Goal: Task Accomplishment & Management: Use online tool/utility

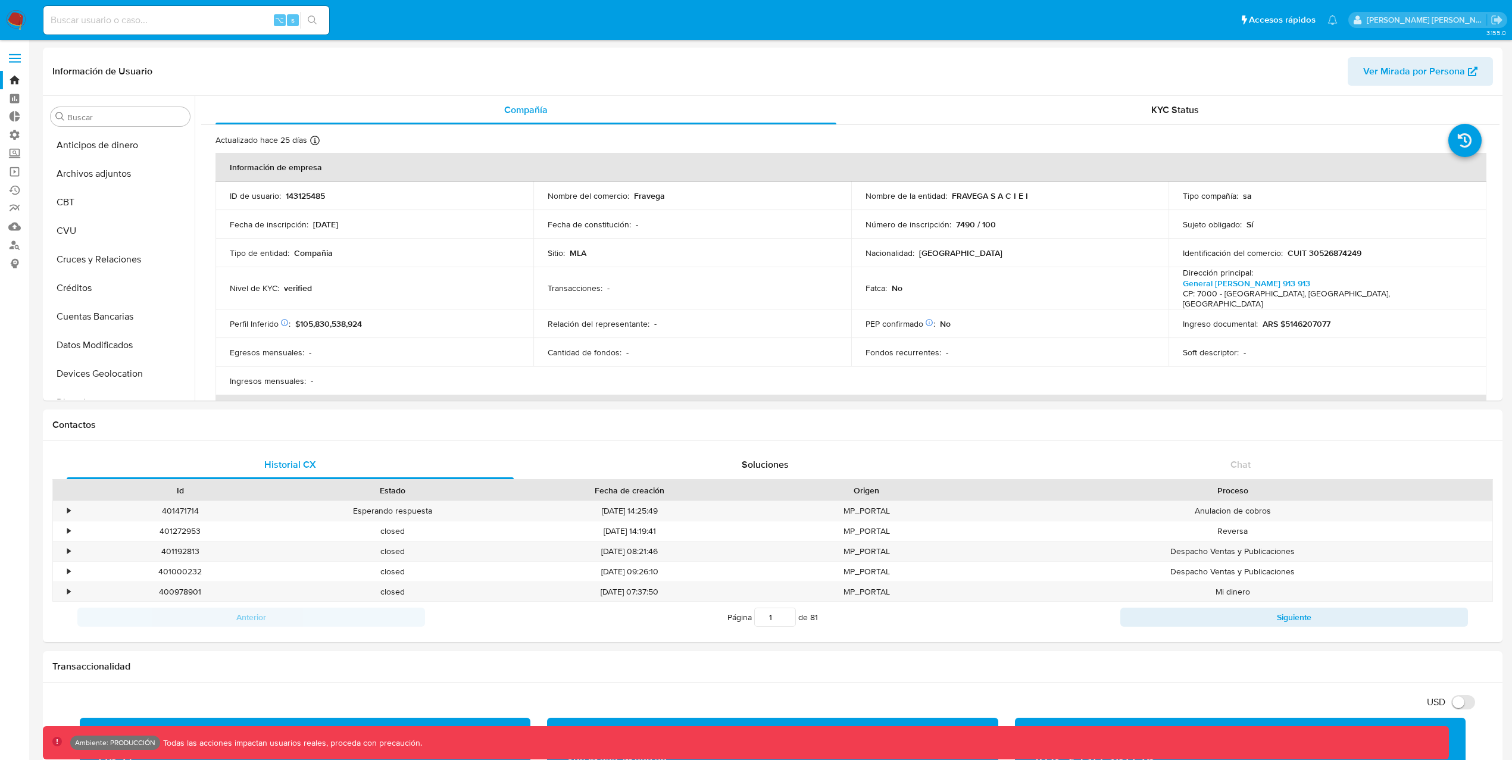
select select "10"
click at [12, 77] on link "Bandeja" at bounding box center [71, 80] width 142 height 18
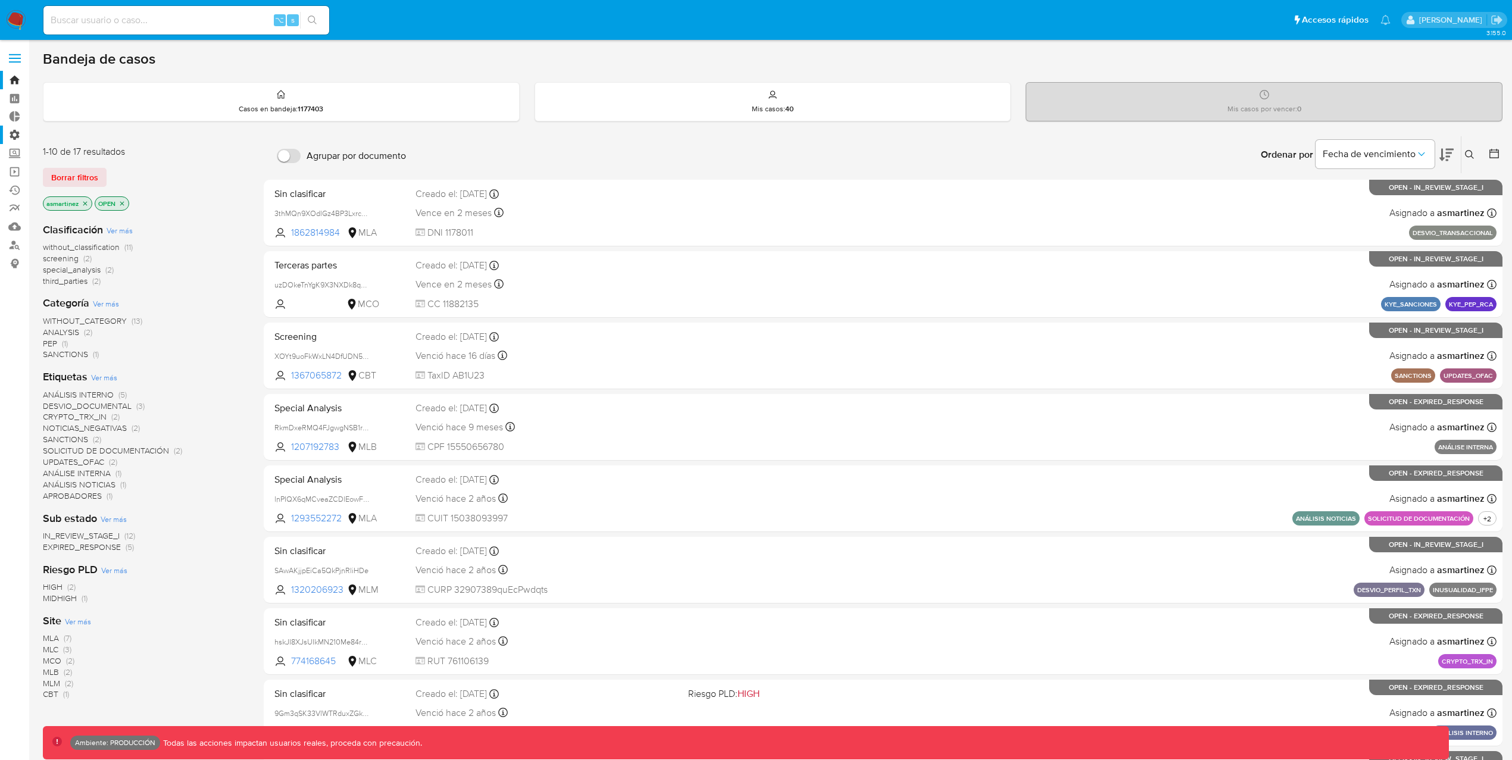
drag, startPoint x: 88, startPoint y: 177, endPoint x: 17, endPoint y: 142, distance: 79.9
click at [17, 142] on section "Bandeja Tablero Tablero Externo Administración Reglas Roles Usuarios Equipos Co…" at bounding box center [756, 470] width 1512 height 940
click at [18, 137] on label "Administración" at bounding box center [71, 135] width 142 height 18
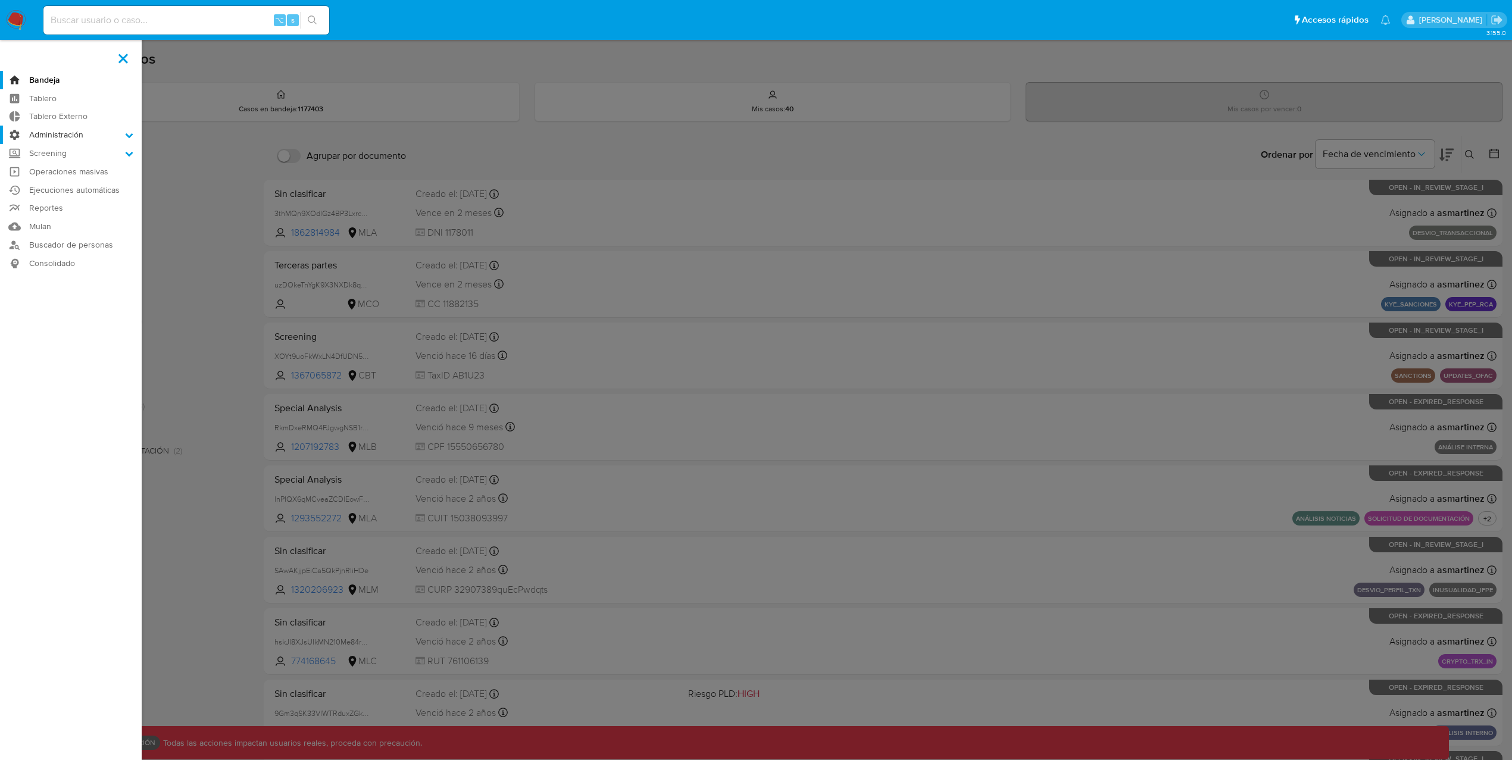
click at [0, 0] on input "Administración" at bounding box center [0, 0] width 0 height 0
click at [49, 155] on link "Reglas" at bounding box center [71, 151] width 142 height 15
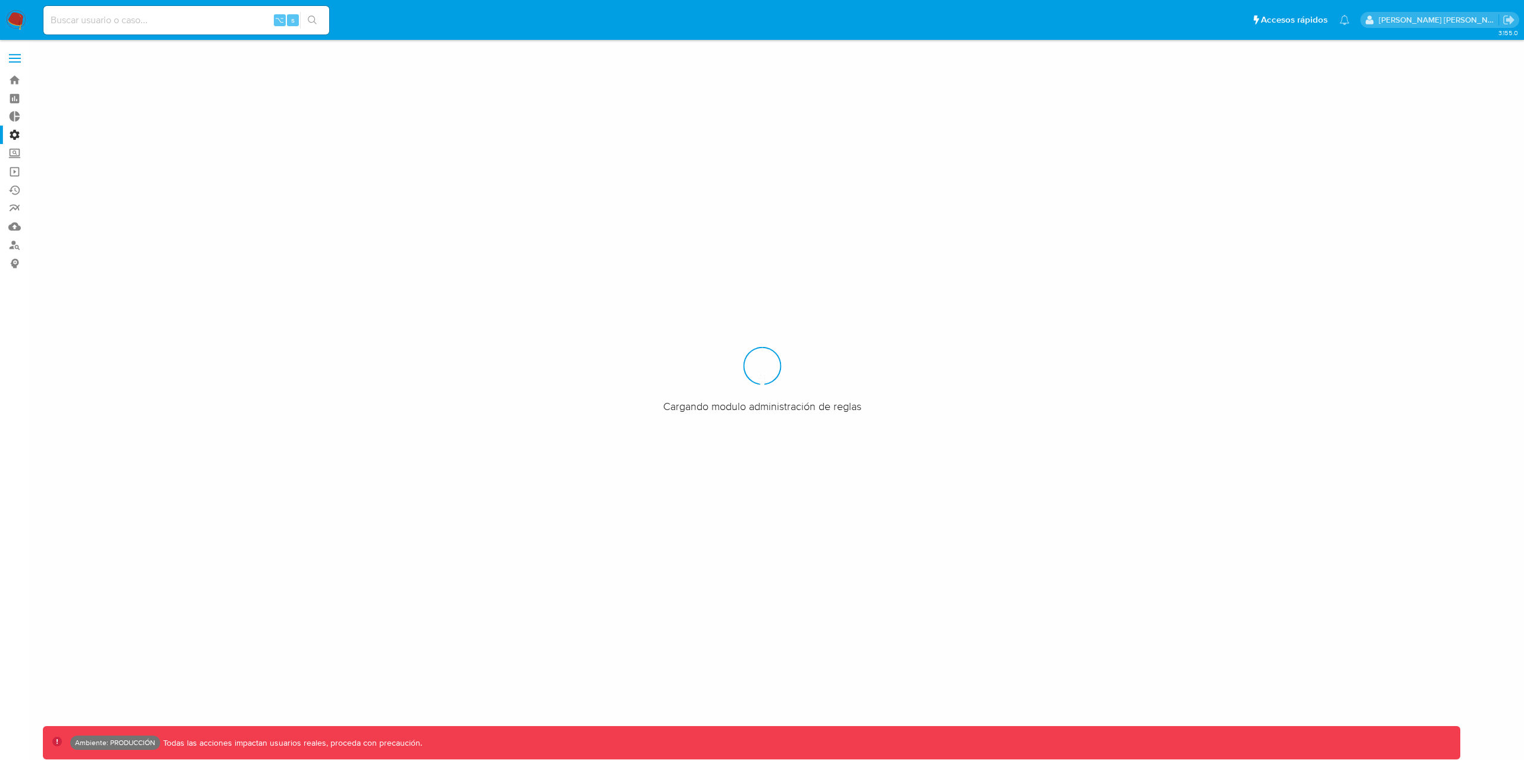
click at [16, 132] on label "Administración" at bounding box center [71, 135] width 142 height 18
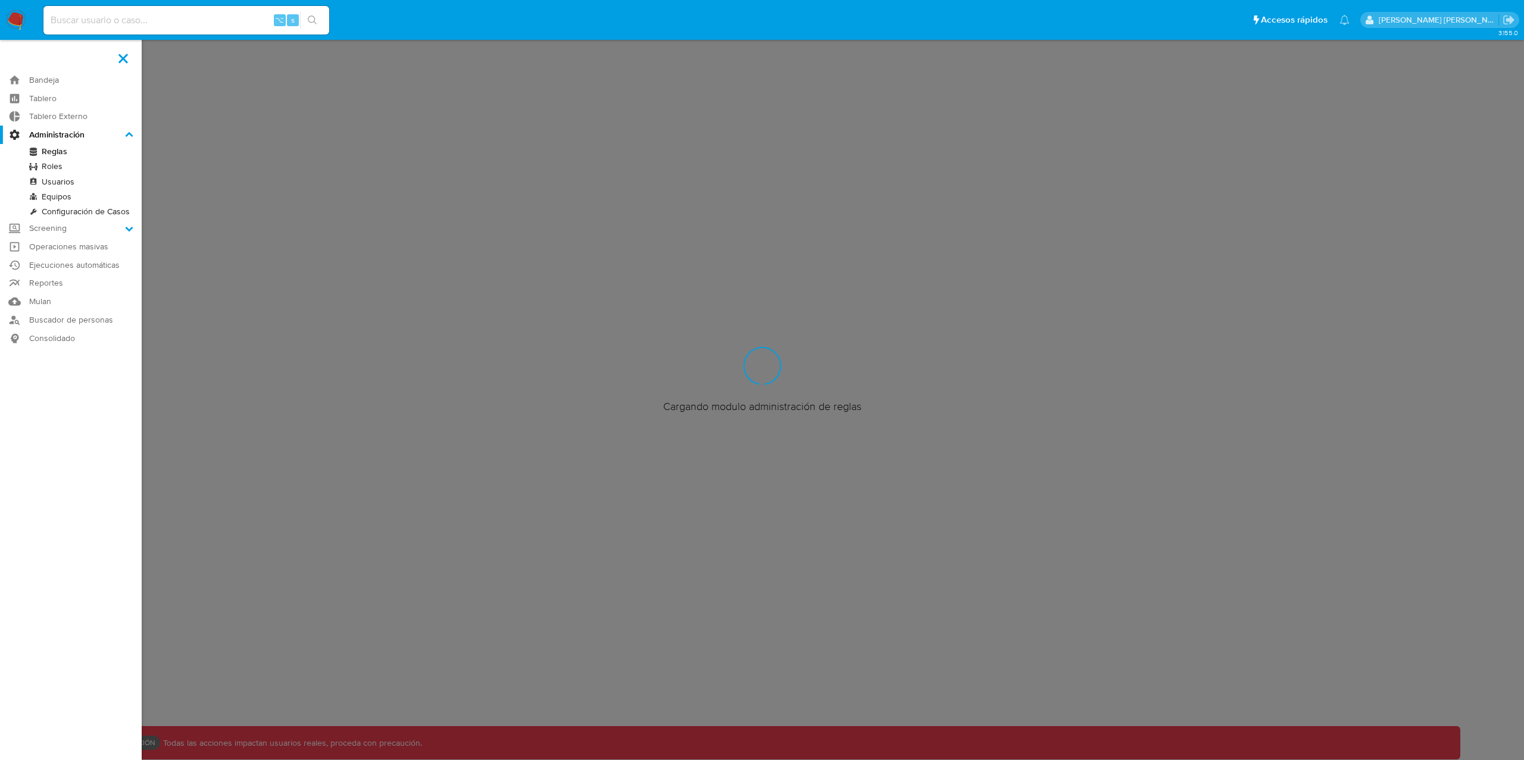
click at [0, 0] on input "Administración" at bounding box center [0, 0] width 0 height 0
click at [62, 164] on link "Roles" at bounding box center [71, 166] width 142 height 15
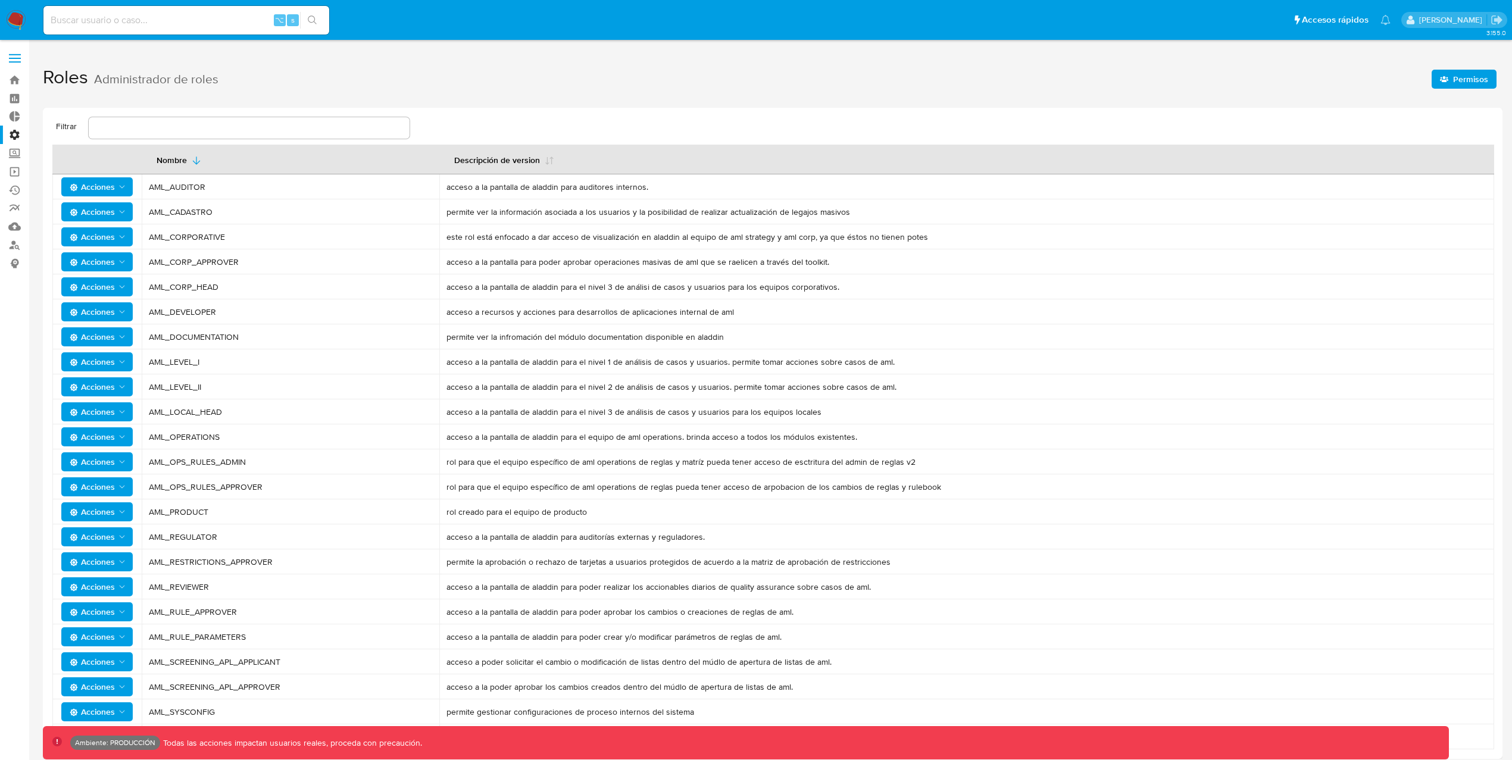
click at [1471, 79] on span "Permisos" at bounding box center [1470, 79] width 35 height 19
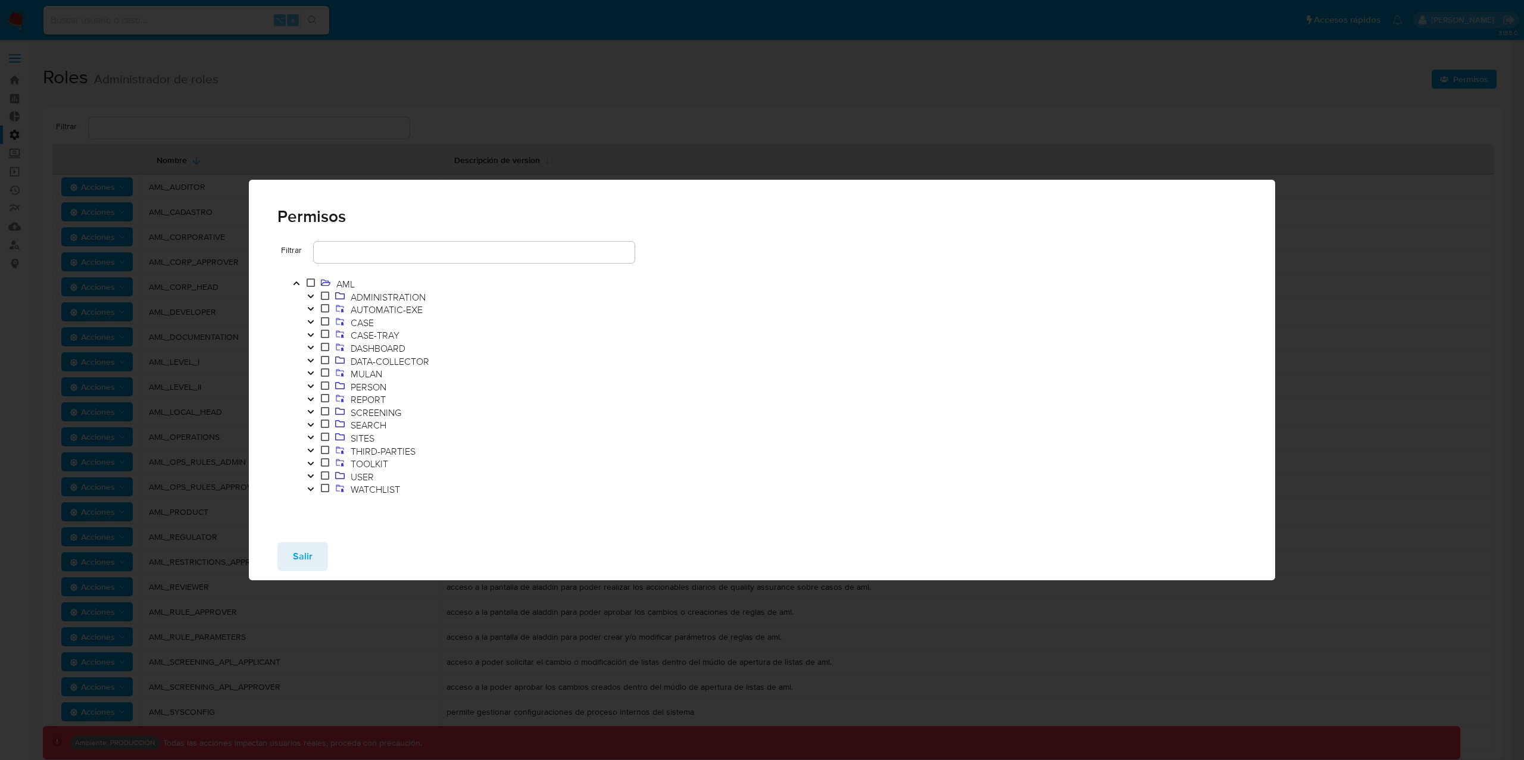
click at [314, 321] on icon "Toggle" at bounding box center [311, 321] width 8 height 7
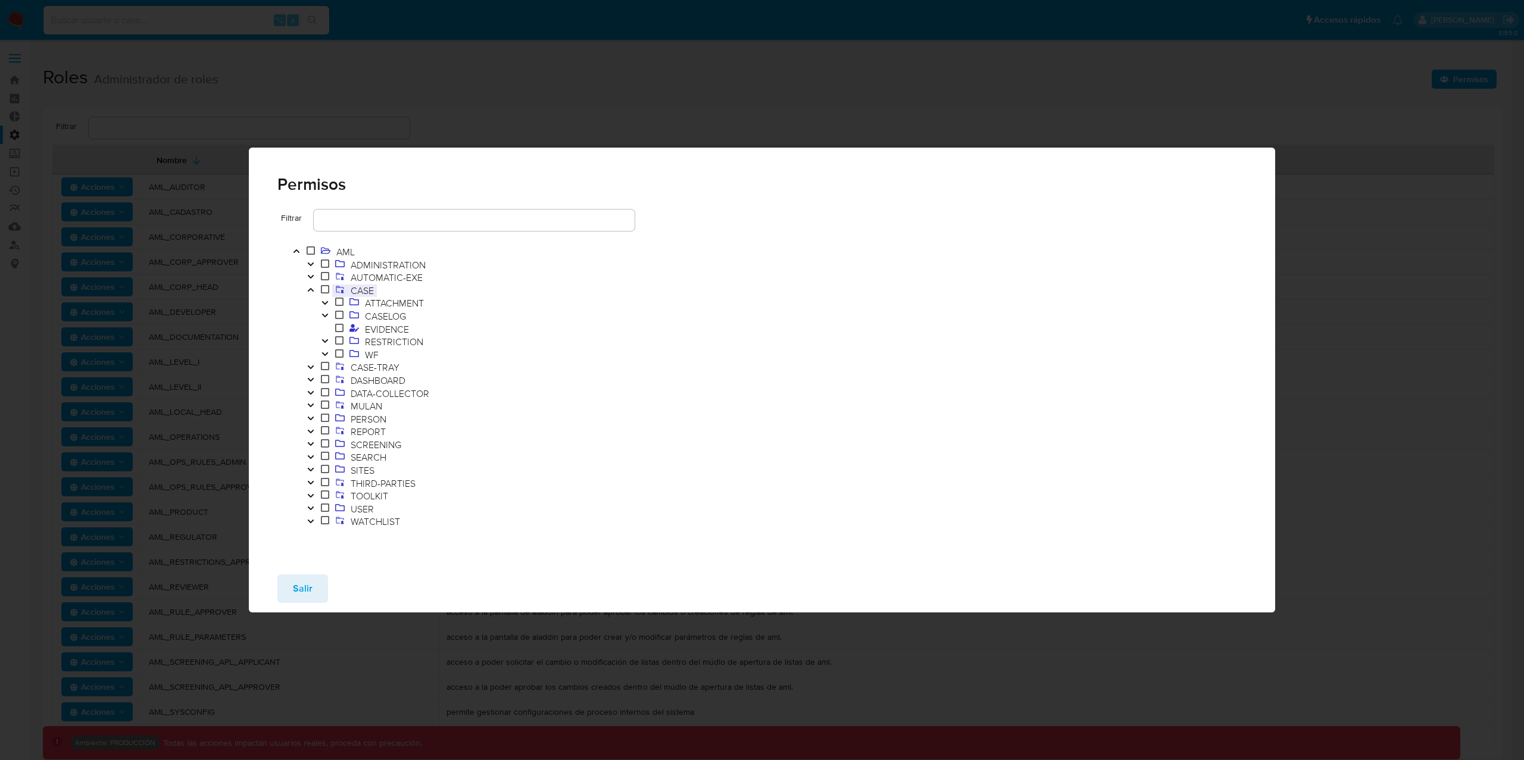
click at [363, 285] on span "CASE" at bounding box center [362, 290] width 29 height 13
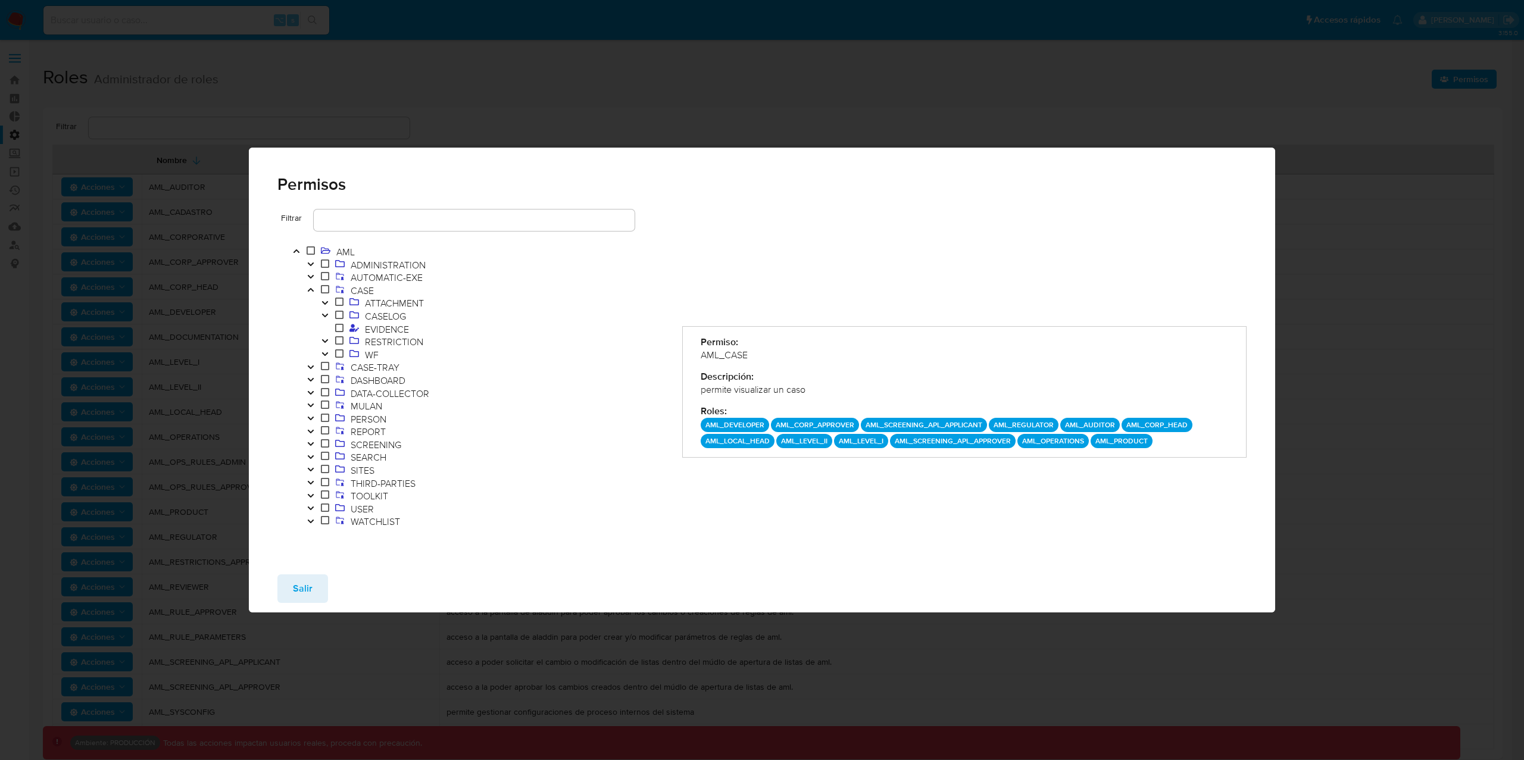
click at [327, 353] on icon "Toggle" at bounding box center [324, 354] width 6 height 4
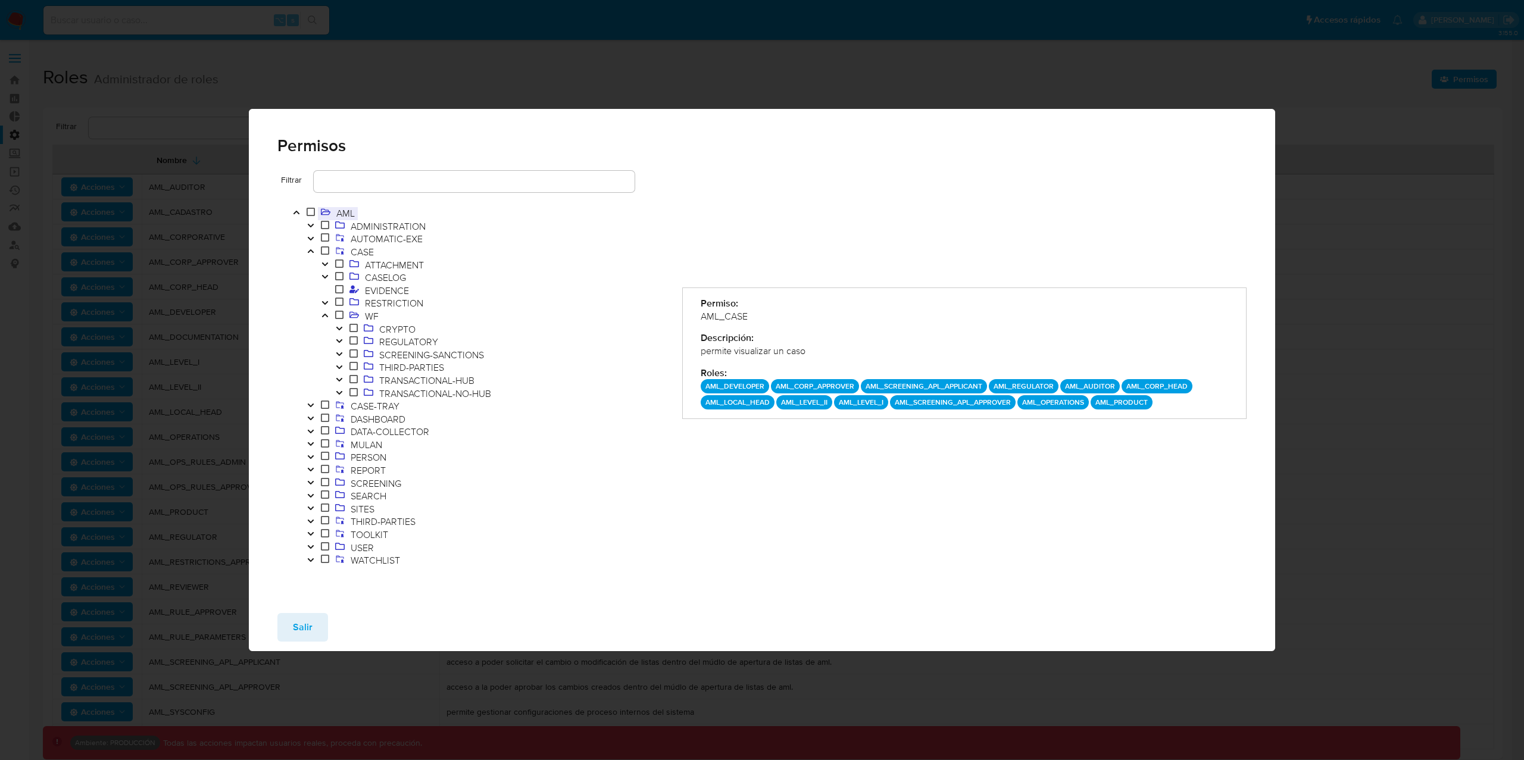
click at [348, 212] on span "AML" at bounding box center [345, 213] width 24 height 13
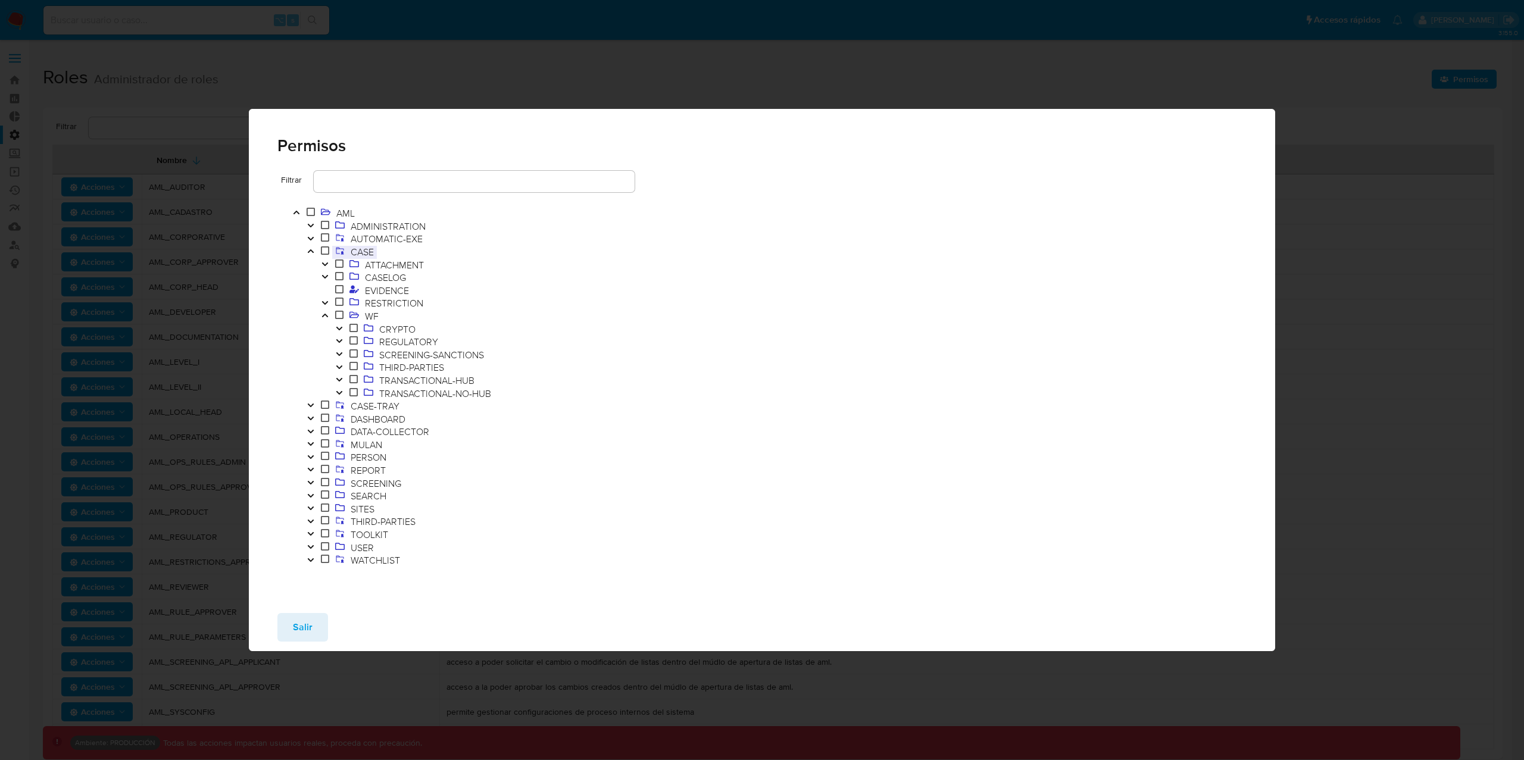
click at [370, 252] on span "CASE" at bounding box center [362, 251] width 29 height 13
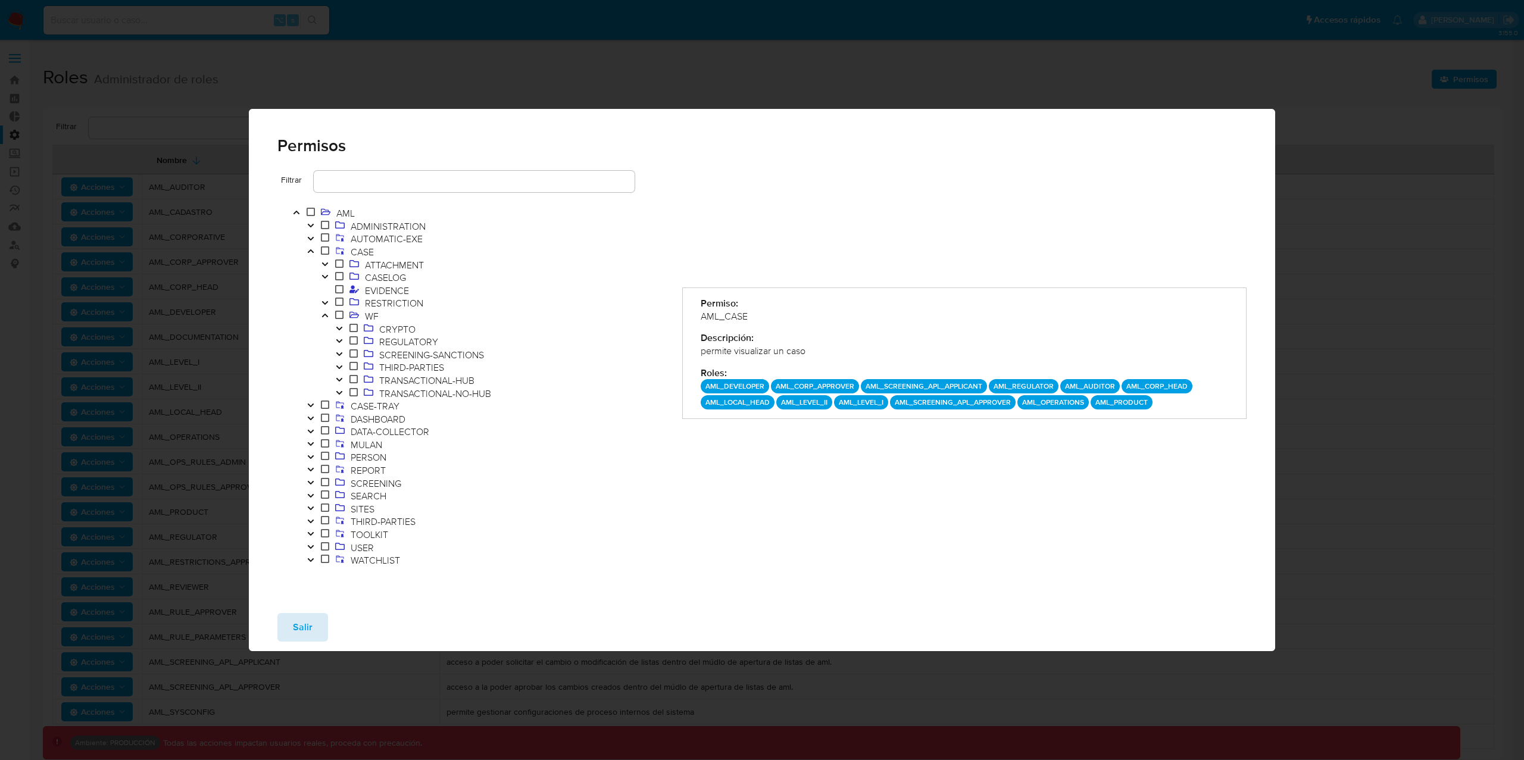
click at [301, 627] on span "Salir" at bounding box center [303, 627] width 20 height 26
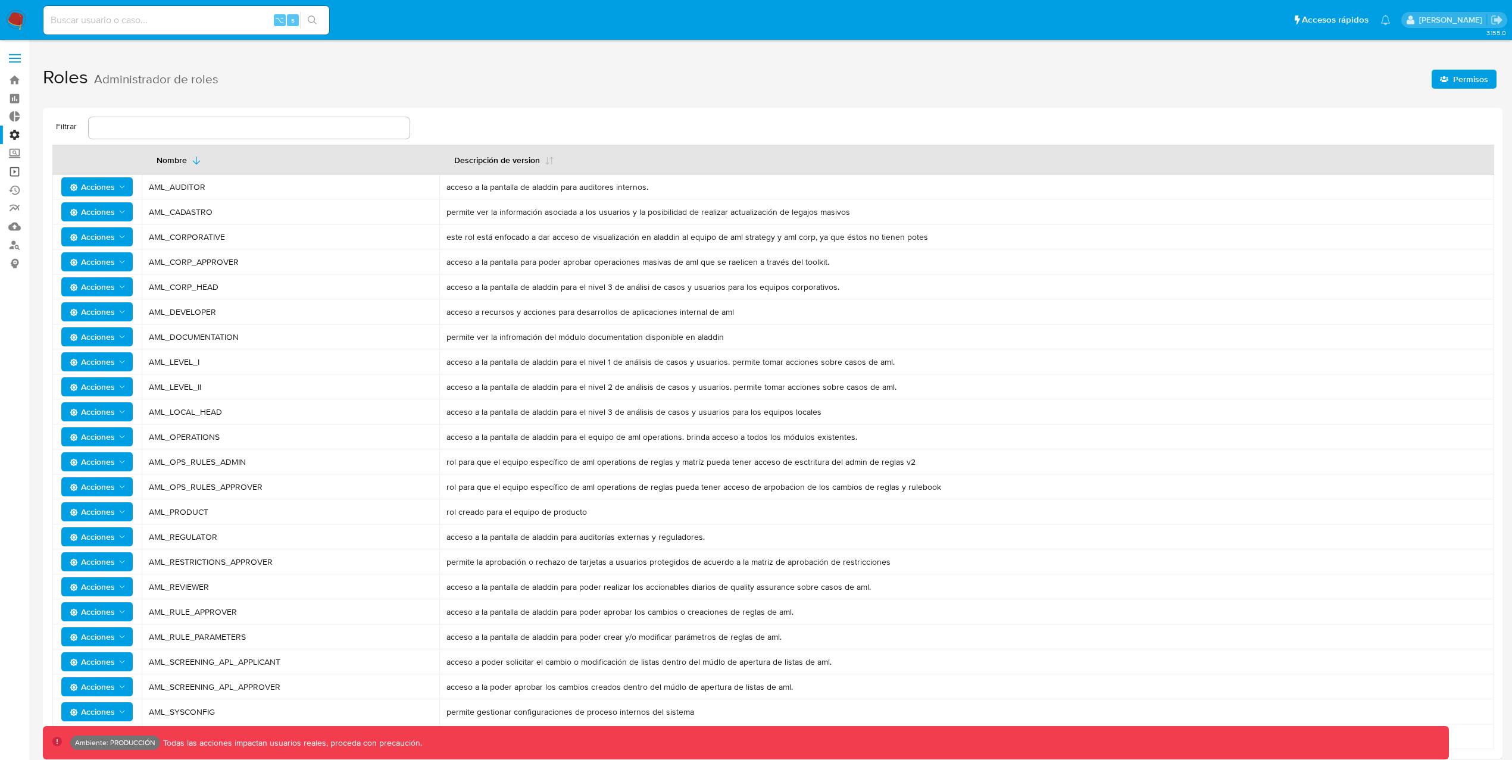
click at [21, 173] on link "Operaciones masivas" at bounding box center [71, 171] width 142 height 18
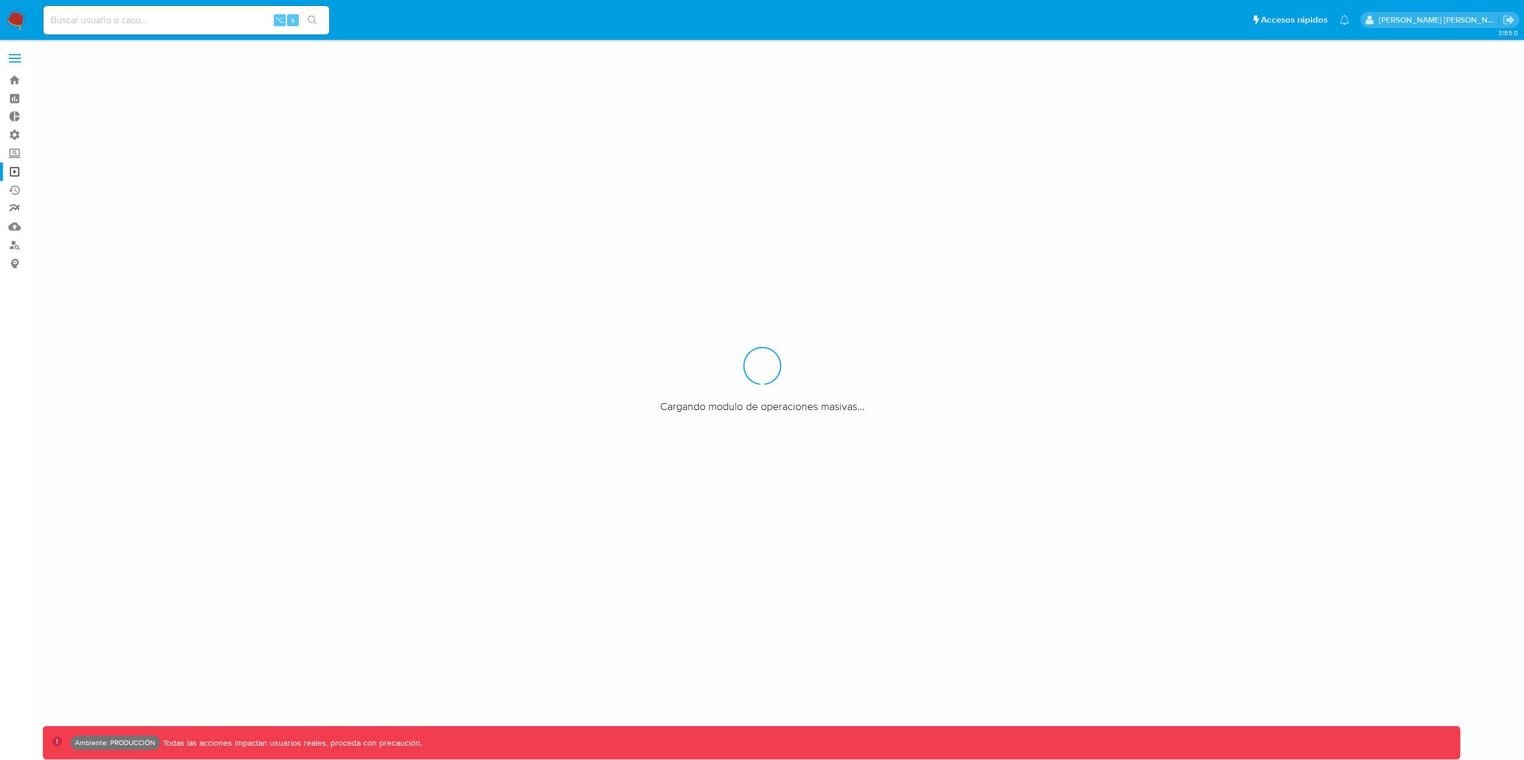
click at [9, 212] on link "Reportes" at bounding box center [71, 208] width 142 height 18
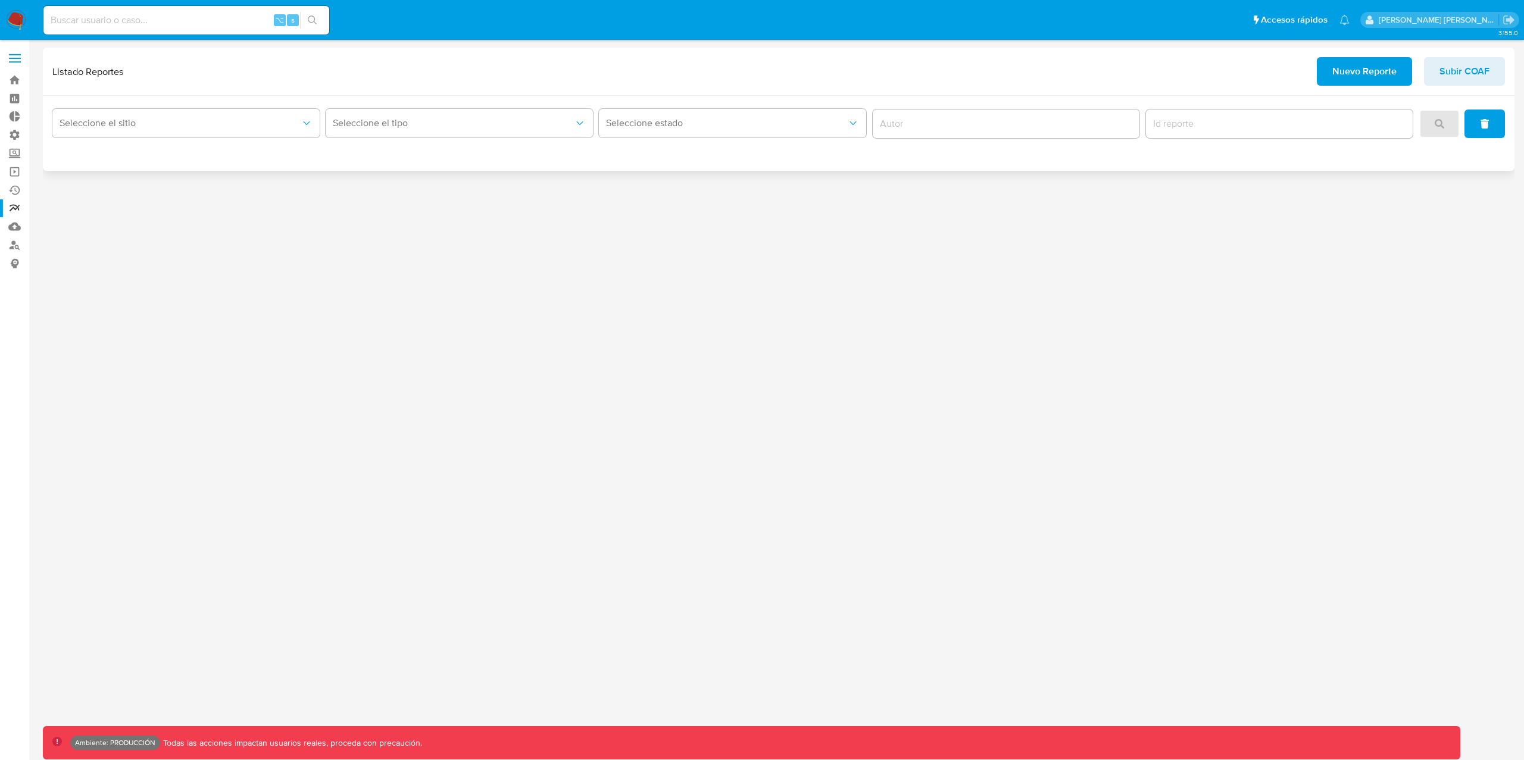
click at [1388, 78] on span "Nuevo Reporte" at bounding box center [1364, 71] width 64 height 26
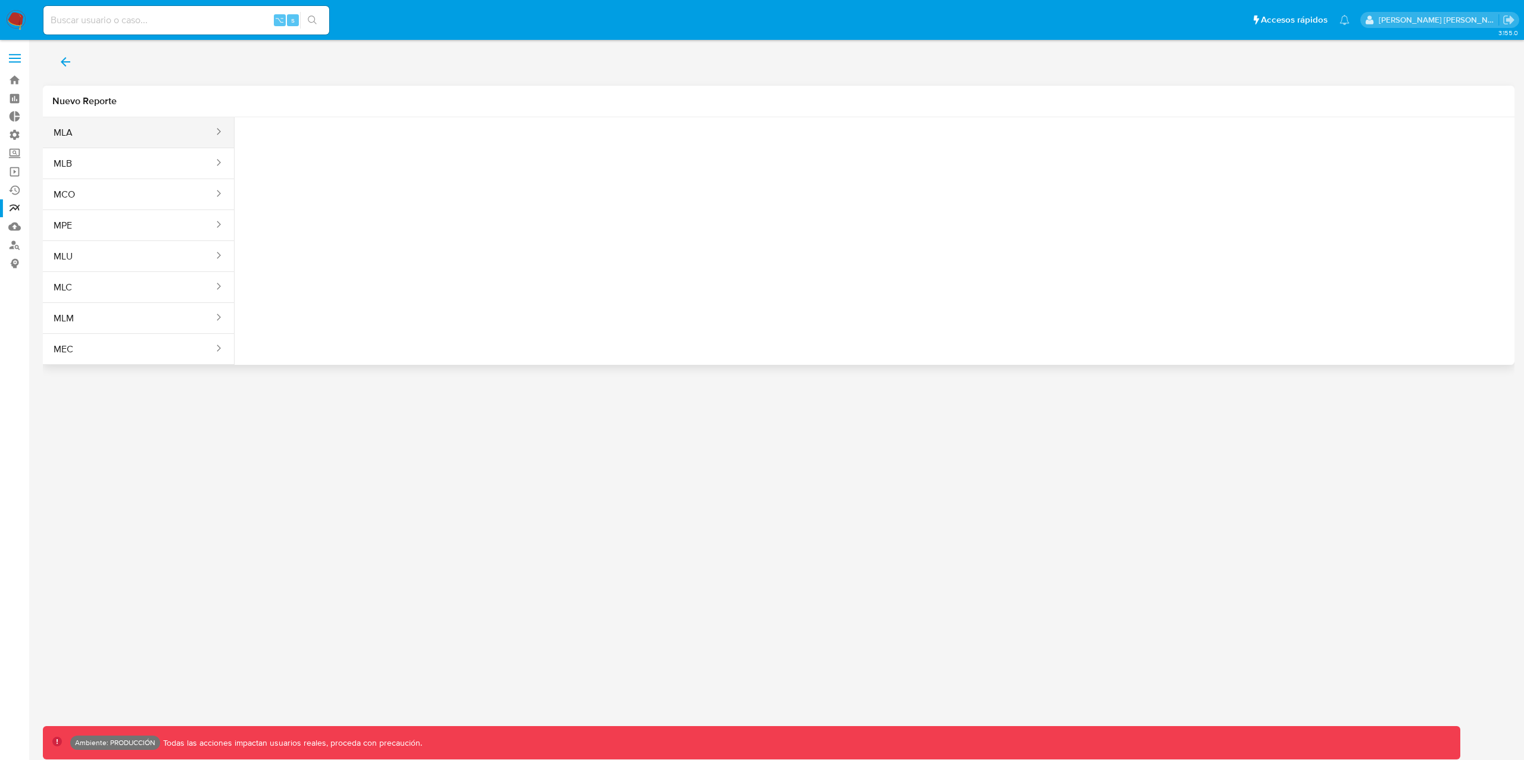
click at [184, 132] on button "MLA" at bounding box center [129, 132] width 172 height 29
click at [267, 147] on span "Seleccione una opcion" at bounding box center [303, 149] width 105 height 12
click at [320, 182] on div "Inventario ROS" at bounding box center [306, 181] width 110 height 29
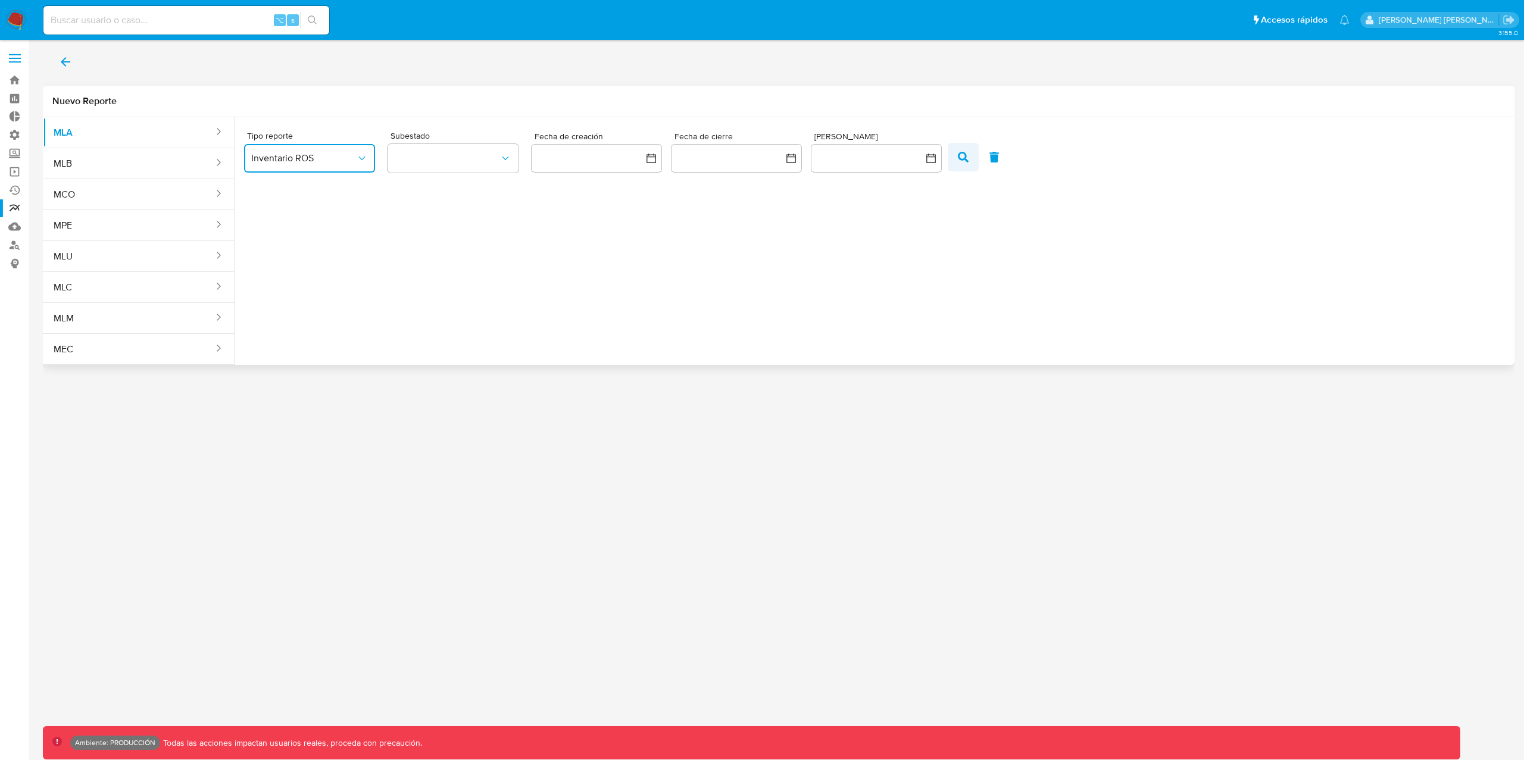
click at [962, 161] on icon "button" at bounding box center [963, 157] width 11 height 11
